Goal: Transaction & Acquisition: Purchase product/service

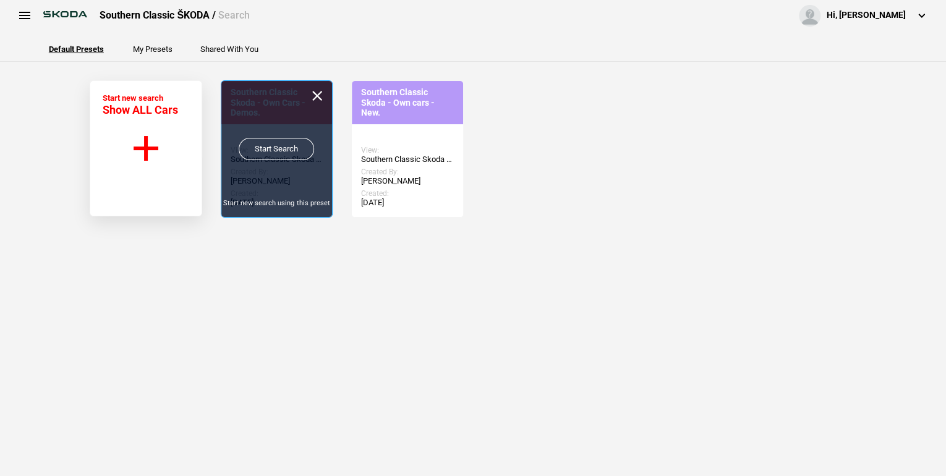
click at [296, 155] on link "Start Search" at bounding box center [276, 149] width 75 height 22
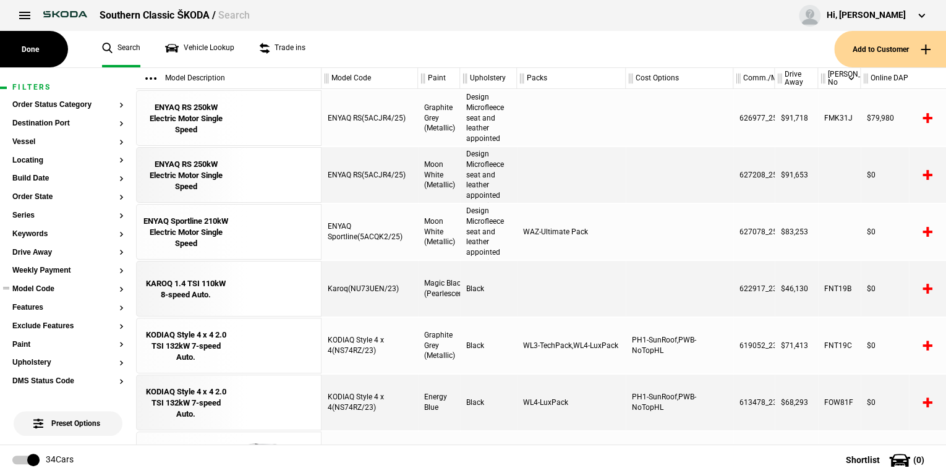
click at [114, 287] on button "Model Code" at bounding box center [67, 289] width 111 height 9
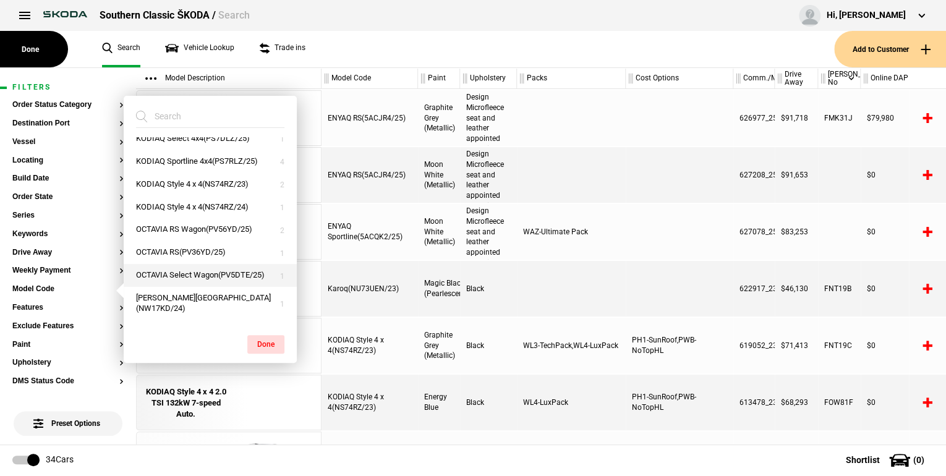
scroll to position [297, 0]
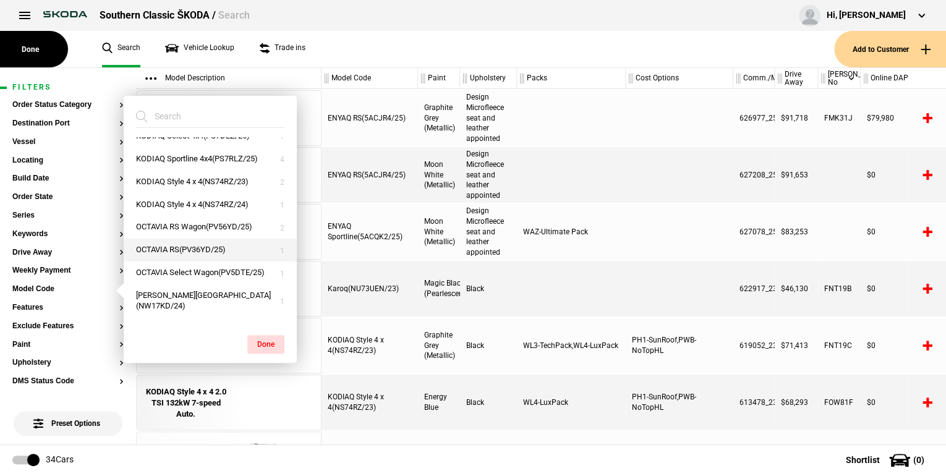
click at [207, 246] on button "OCTAVIA RS(PV36YD/25)" at bounding box center [210, 250] width 173 height 23
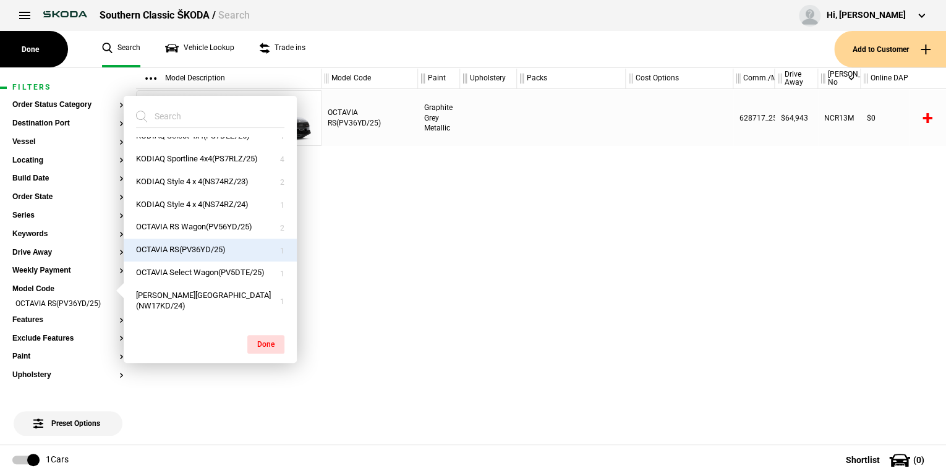
drag, startPoint x: 259, startPoint y: 341, endPoint x: 263, endPoint y: 274, distance: 66.8
click at [259, 339] on button "Done" at bounding box center [265, 344] width 37 height 19
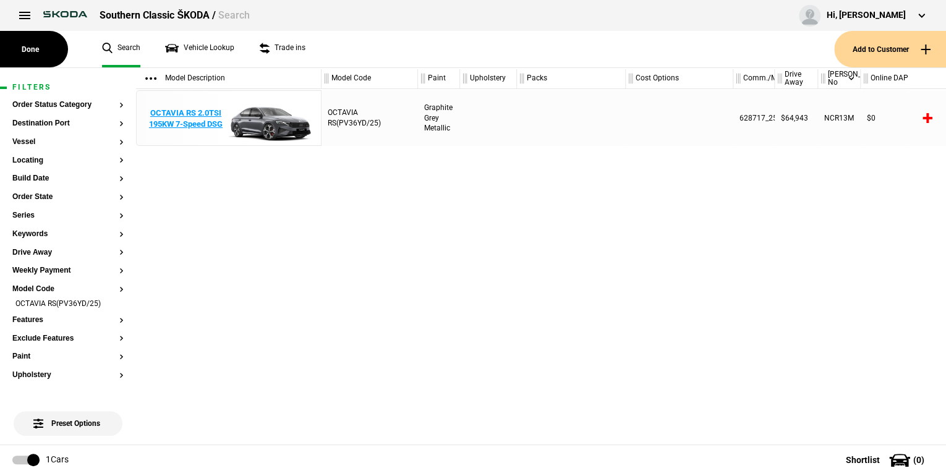
click at [213, 124] on div "OCTAVIA RS 2.0TSI 195KW 7-Speed DSG" at bounding box center [186, 119] width 86 height 22
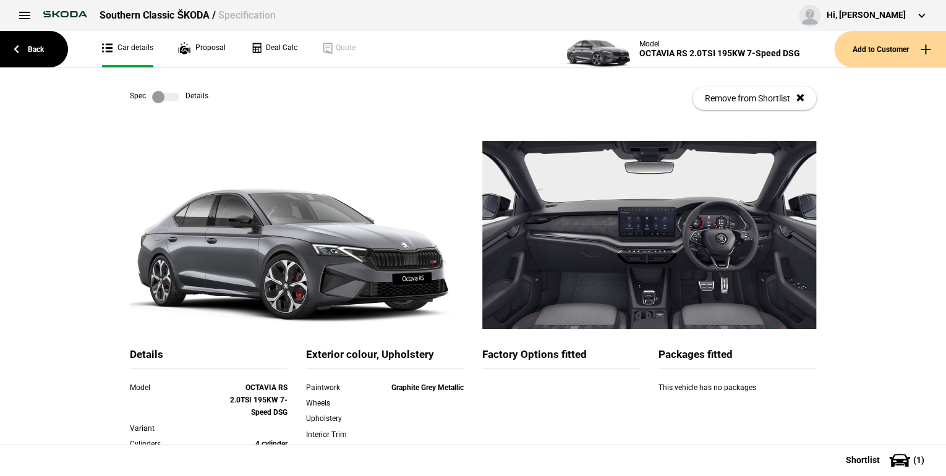
click at [177, 94] on link at bounding box center [166, 97] width 40 height 12
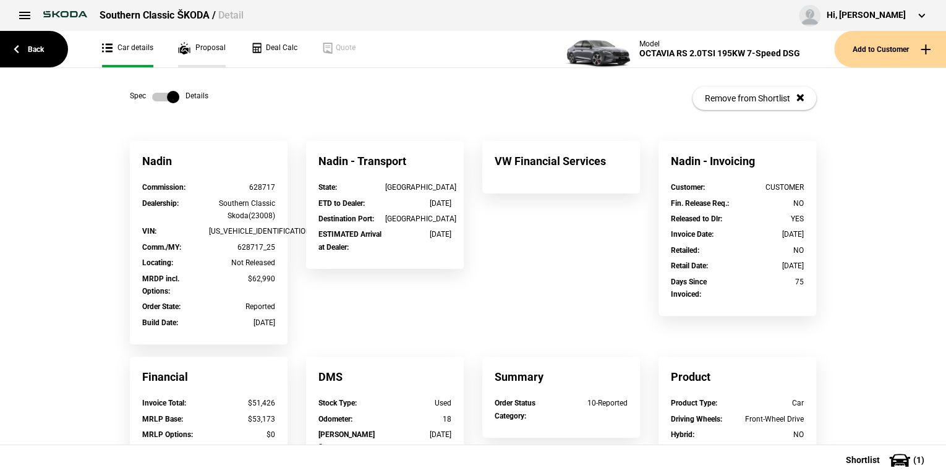
click at [220, 51] on link "Proposal" at bounding box center [202, 49] width 48 height 36
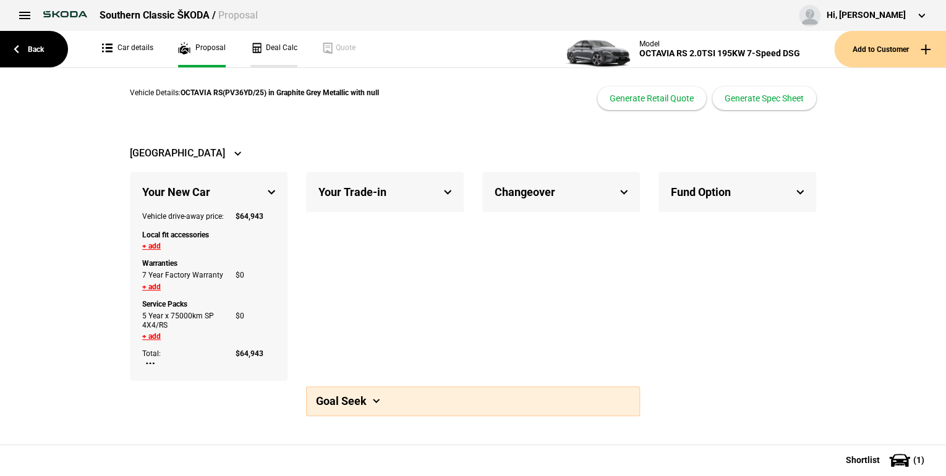
click at [268, 47] on link "Deal Calc" at bounding box center [273, 49] width 47 height 36
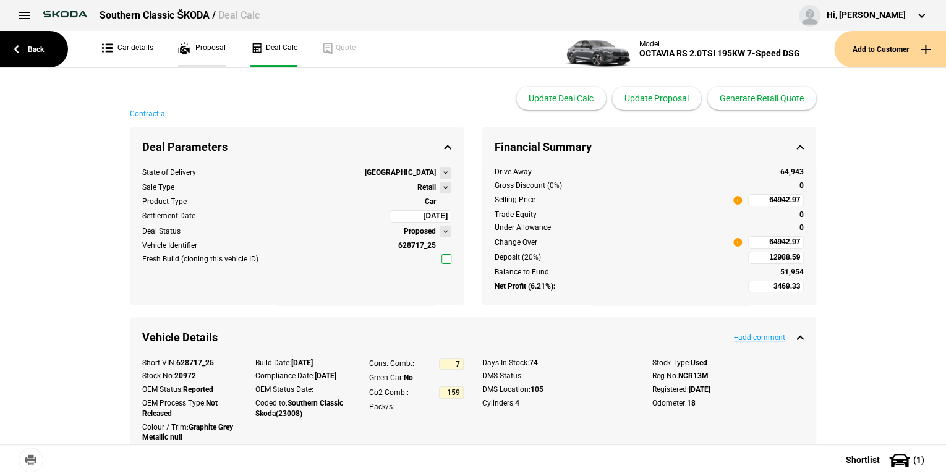
click at [203, 46] on link "Proposal" at bounding box center [202, 49] width 48 height 36
select select "60"
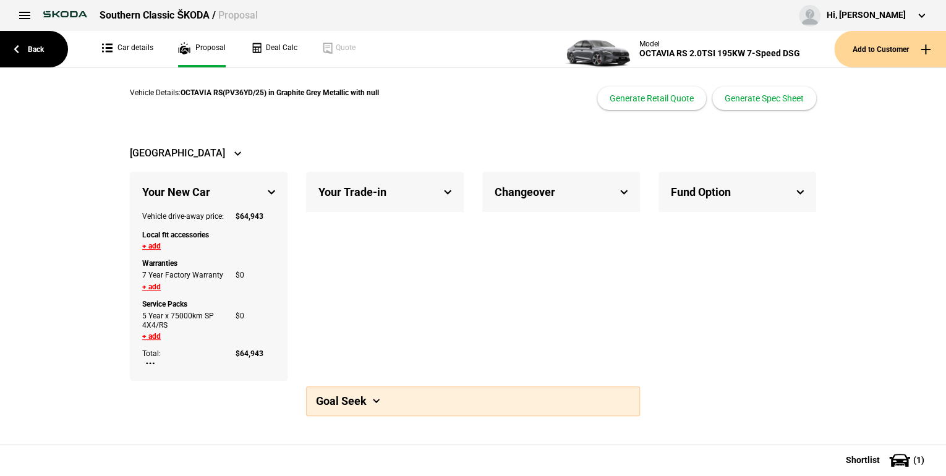
click at [807, 189] on div "Fund Option" at bounding box center [737, 192] width 158 height 40
